Goal: Task Accomplishment & Management: Manage account settings

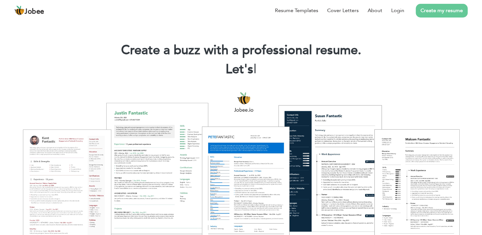
click at [405, 13] on li "Create my resume" at bounding box center [435, 10] width 63 height 17
click at [402, 9] on link "Login" at bounding box center [397, 11] width 13 height 8
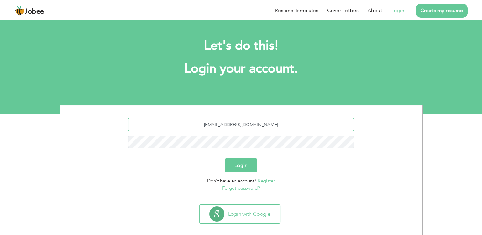
drag, startPoint x: 275, startPoint y: 125, endPoint x: 202, endPoint y: 122, distance: 73.0
click at [202, 122] on input "[EMAIL_ADDRESS][DOMAIN_NAME]" at bounding box center [241, 124] width 226 height 13
paste input "bismatariq4066517"
type input "[EMAIL_ADDRESS][DOMAIN_NAME]"
click at [225, 158] on button "Login" at bounding box center [241, 165] width 32 height 14
